Goal: Task Accomplishment & Management: Use online tool/utility

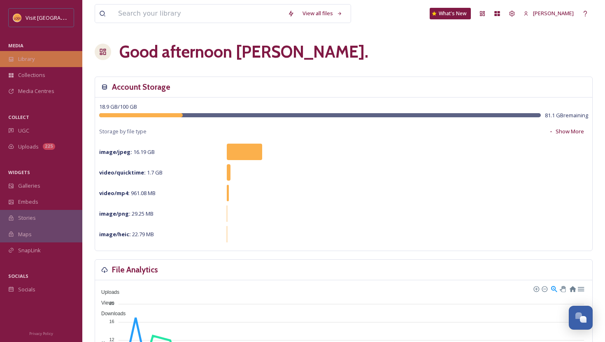
click at [43, 59] on div "Library" at bounding box center [41, 59] width 82 height 16
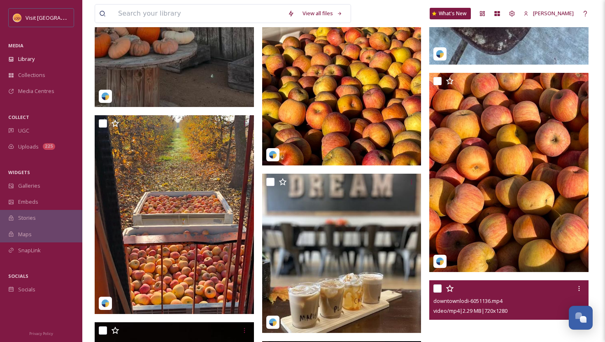
scroll to position [1365, 0]
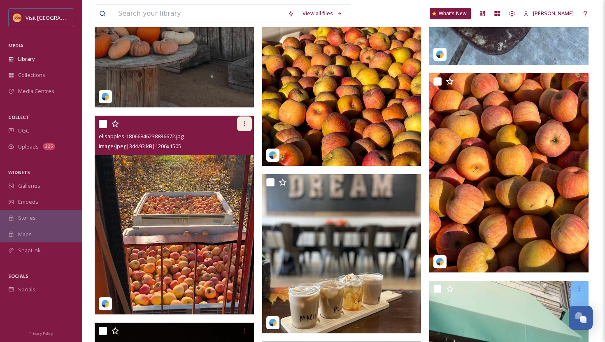
click at [247, 126] on icon at bounding box center [244, 124] width 7 height 7
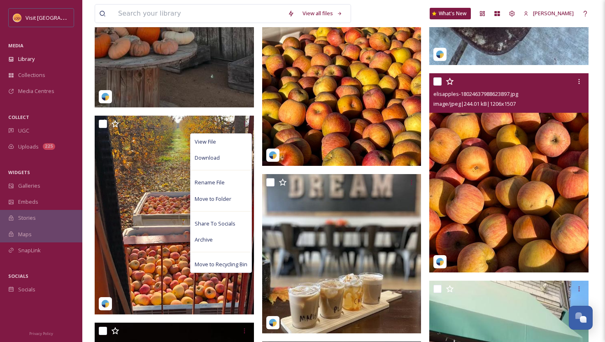
click at [527, 142] on img at bounding box center [508, 172] width 159 height 199
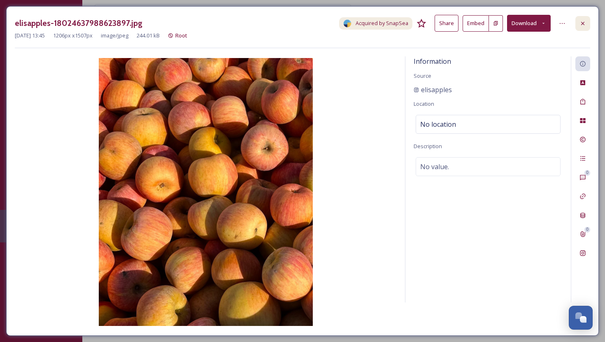
click at [585, 25] on icon at bounding box center [582, 23] width 7 height 7
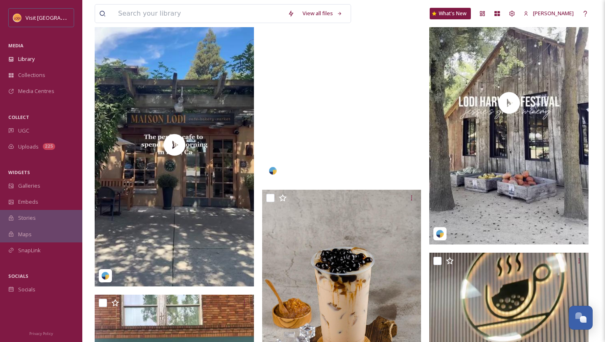
scroll to position [1973, 0]
